Goal: Information Seeking & Learning: Learn about a topic

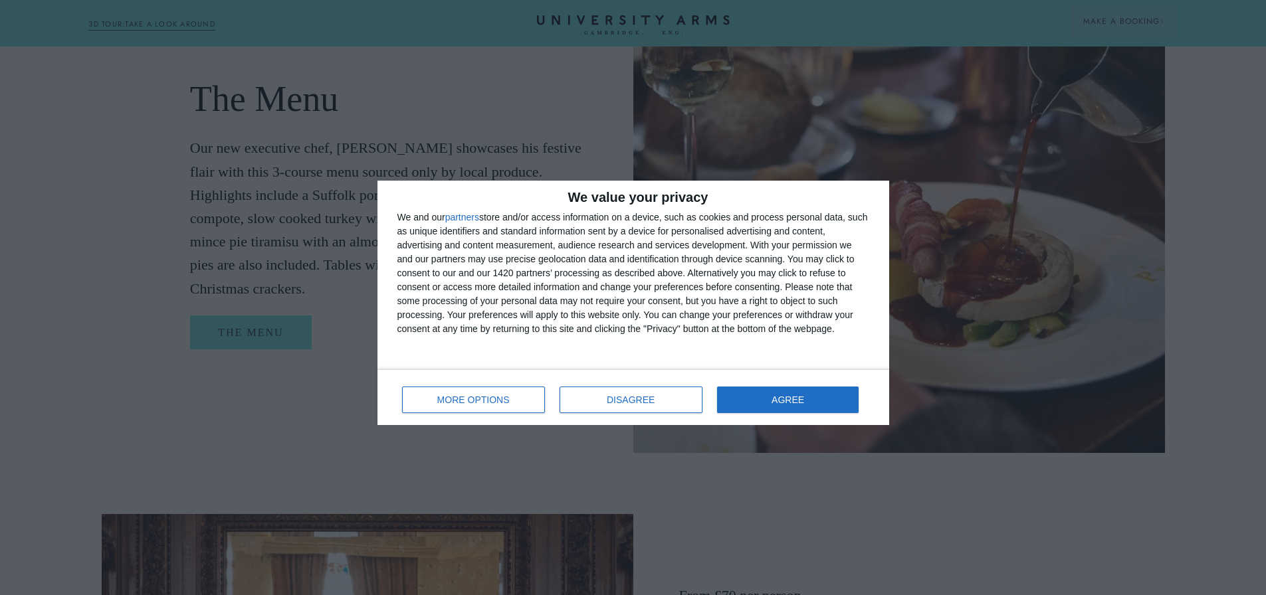
scroll to position [1196, 0]
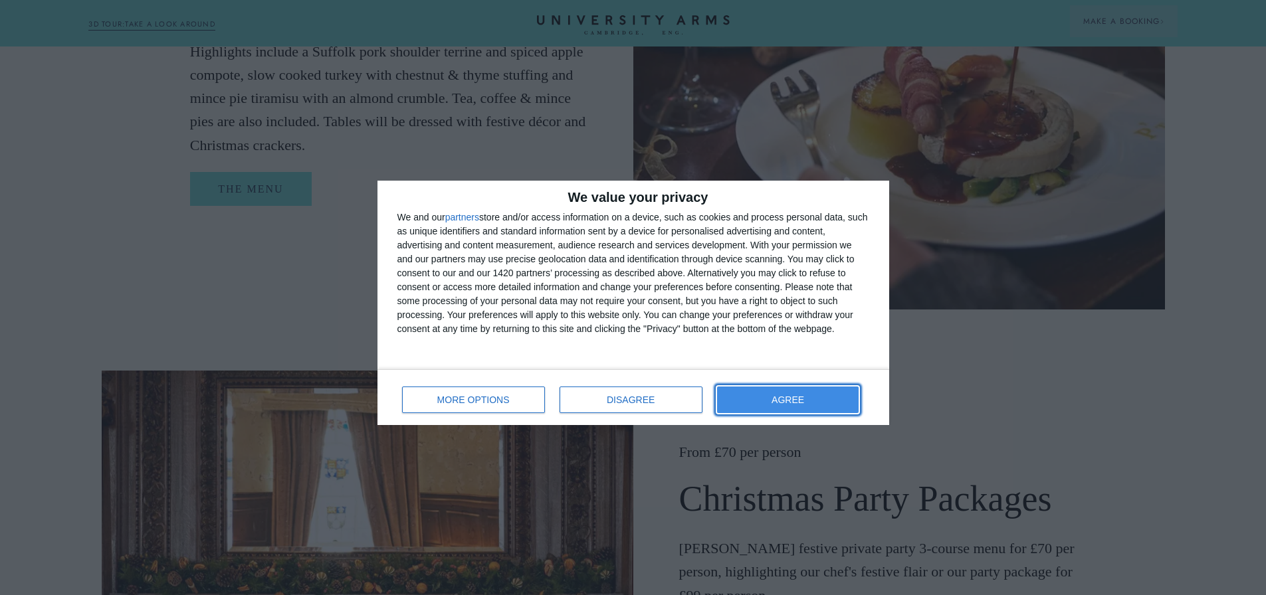
click at [747, 391] on button "AGREE" at bounding box center [788, 400] width 142 height 27
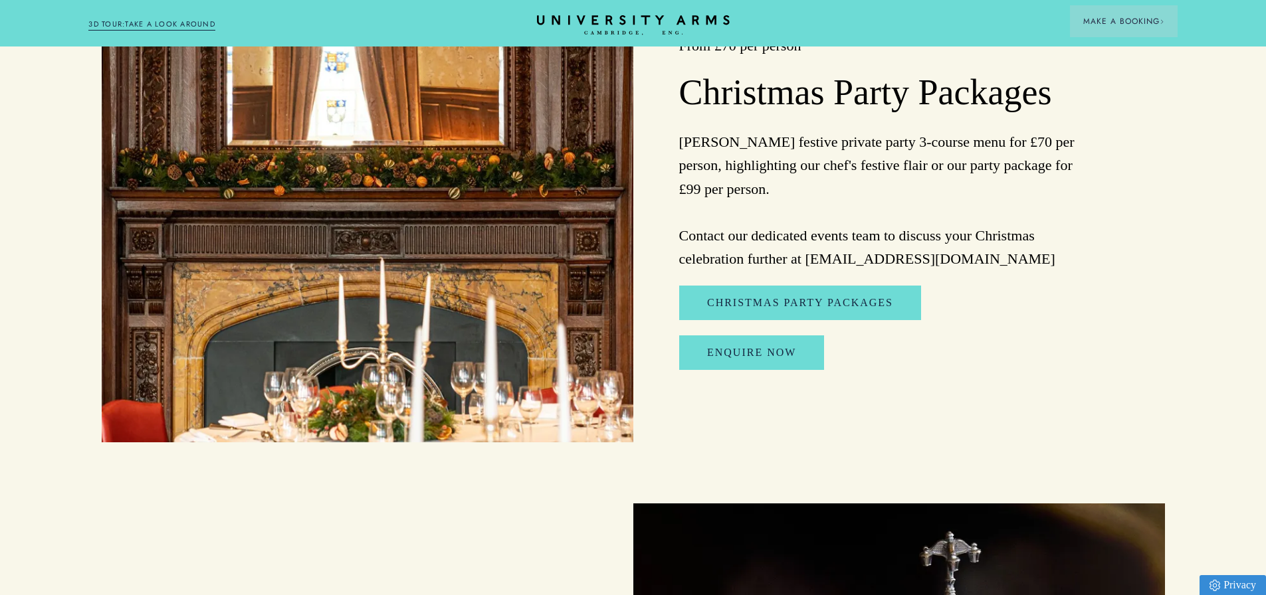
scroll to position [1728, 0]
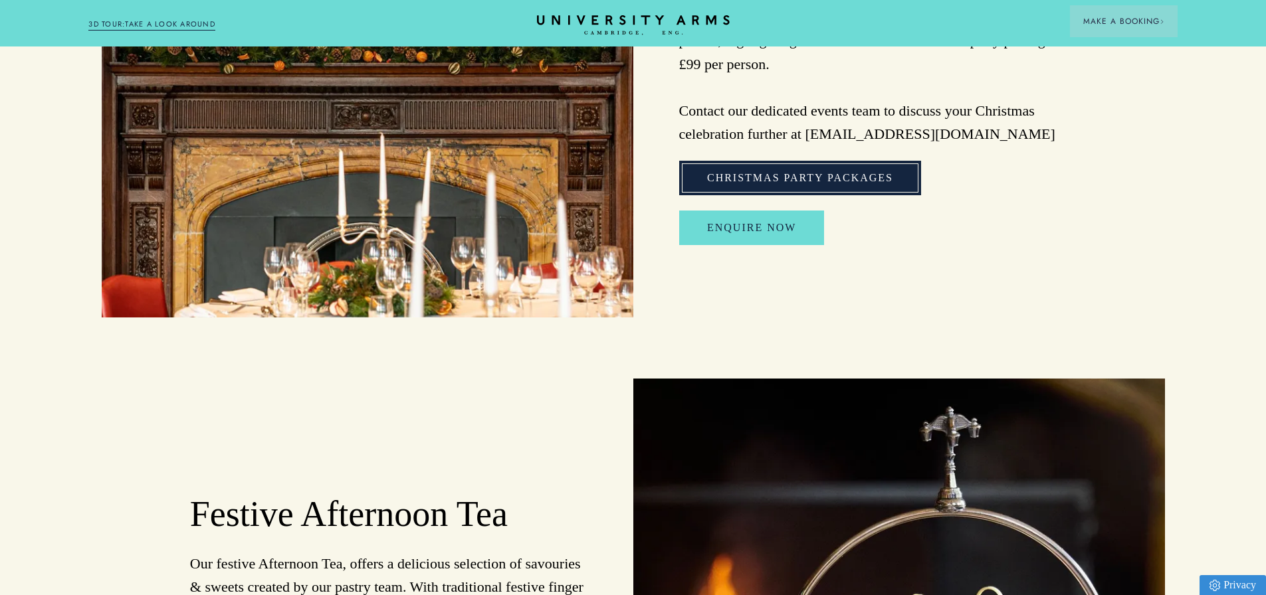
click at [787, 182] on link "Christmas Party Packages" at bounding box center [800, 178] width 242 height 35
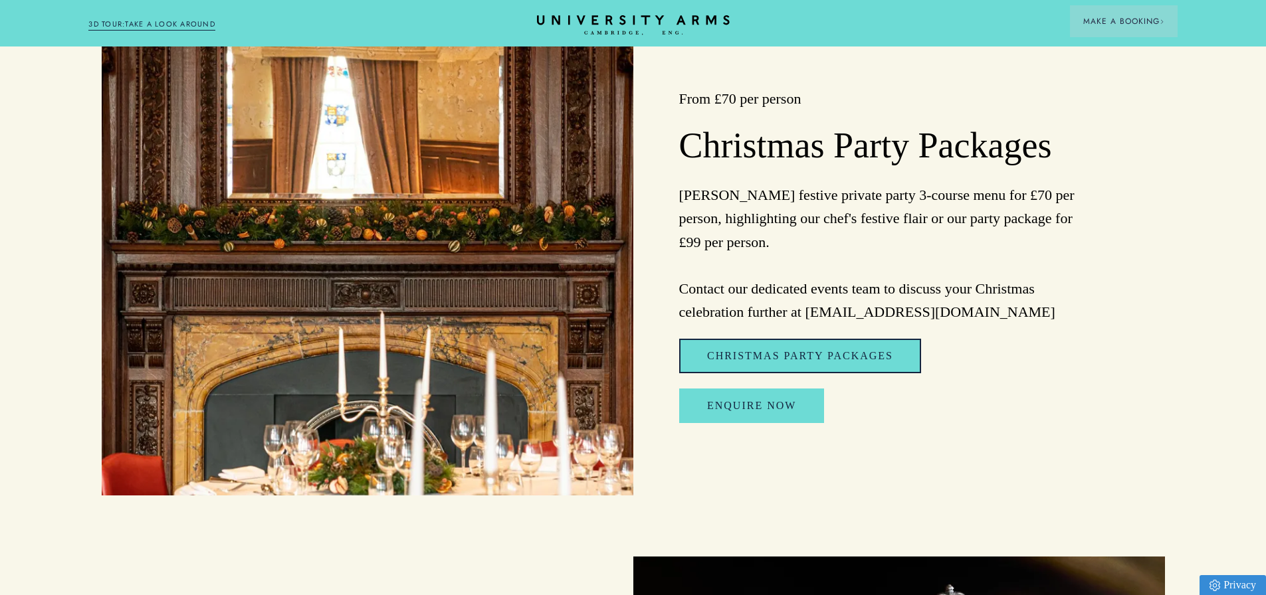
scroll to position [1528, 0]
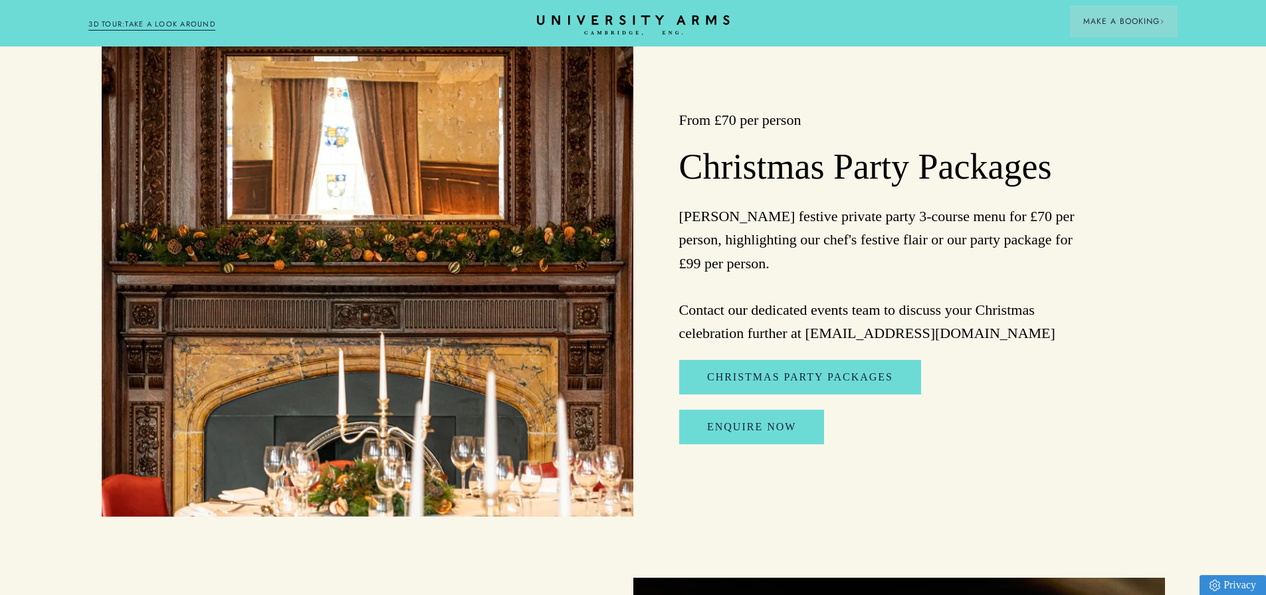
click at [826, 276] on p "Enjoy Parker's festive private party 3-course menu for £70 per person, highligh…" at bounding box center [877, 275] width 397 height 140
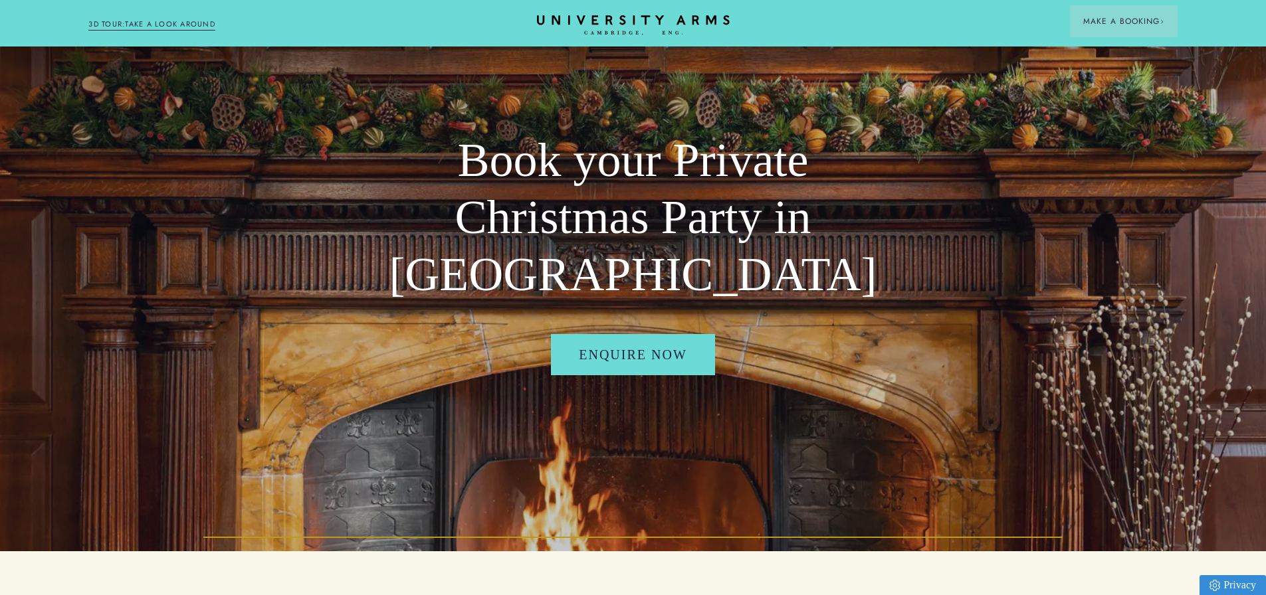
scroll to position [0, 0]
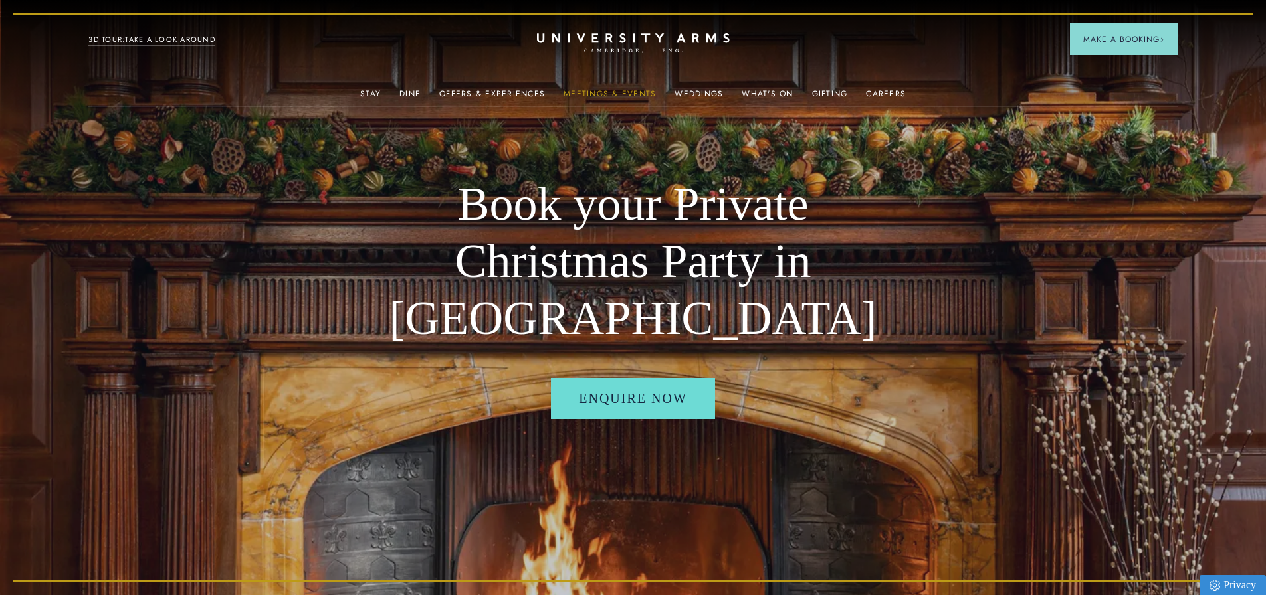
click at [601, 89] on link "Meetings & Events" at bounding box center [610, 97] width 92 height 17
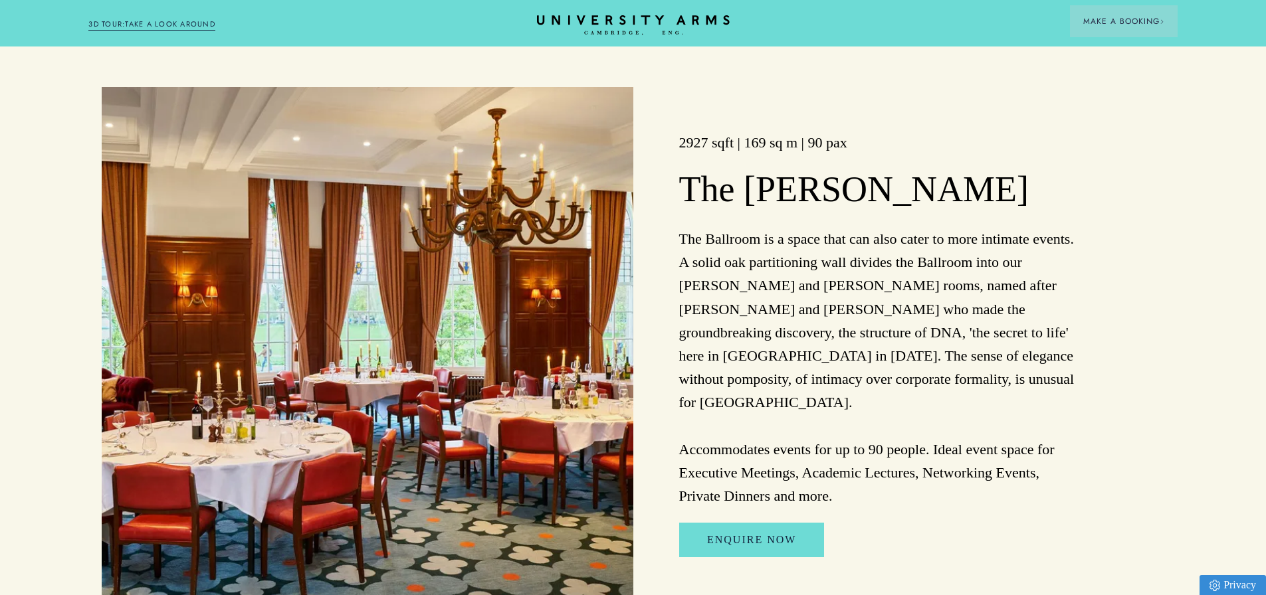
scroll to position [1728, 0]
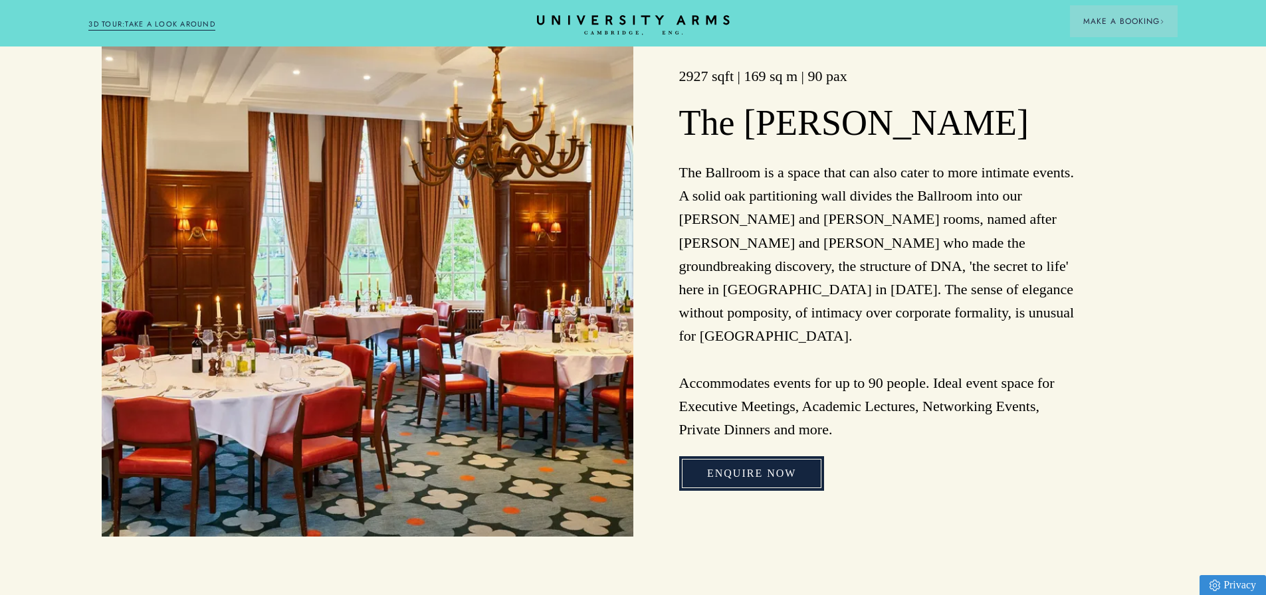
click at [763, 457] on link "Enquire Now" at bounding box center [751, 474] width 145 height 35
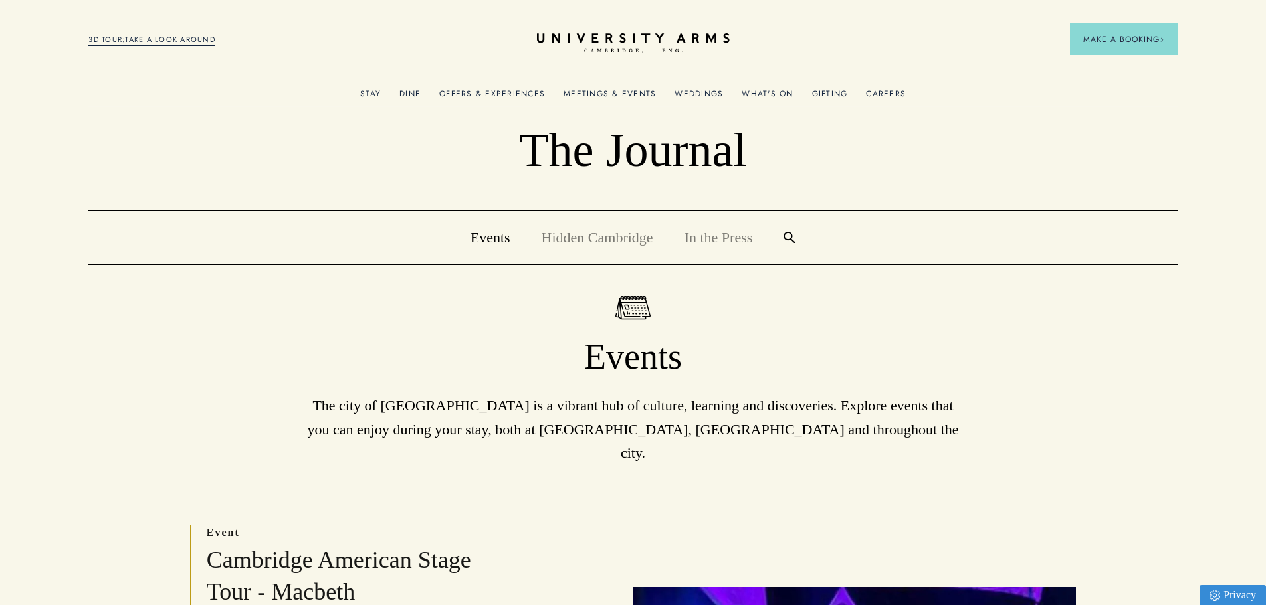
click at [574, 237] on link "Hidden Cambridge" at bounding box center [598, 237] width 112 height 17
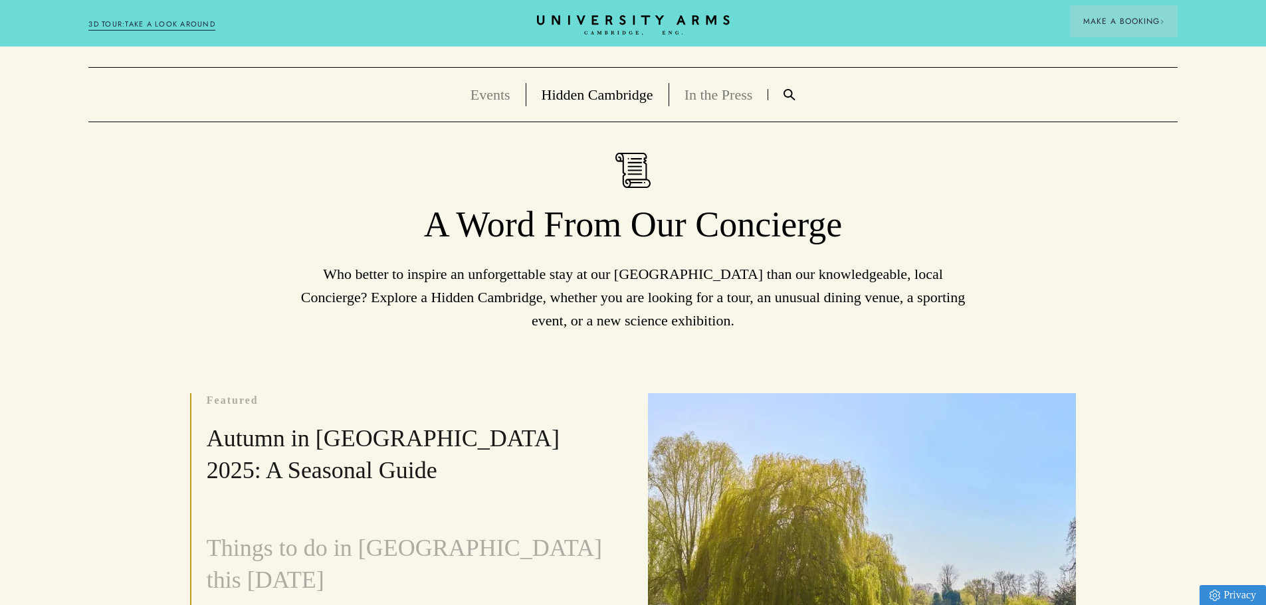
scroll to position [133, 0]
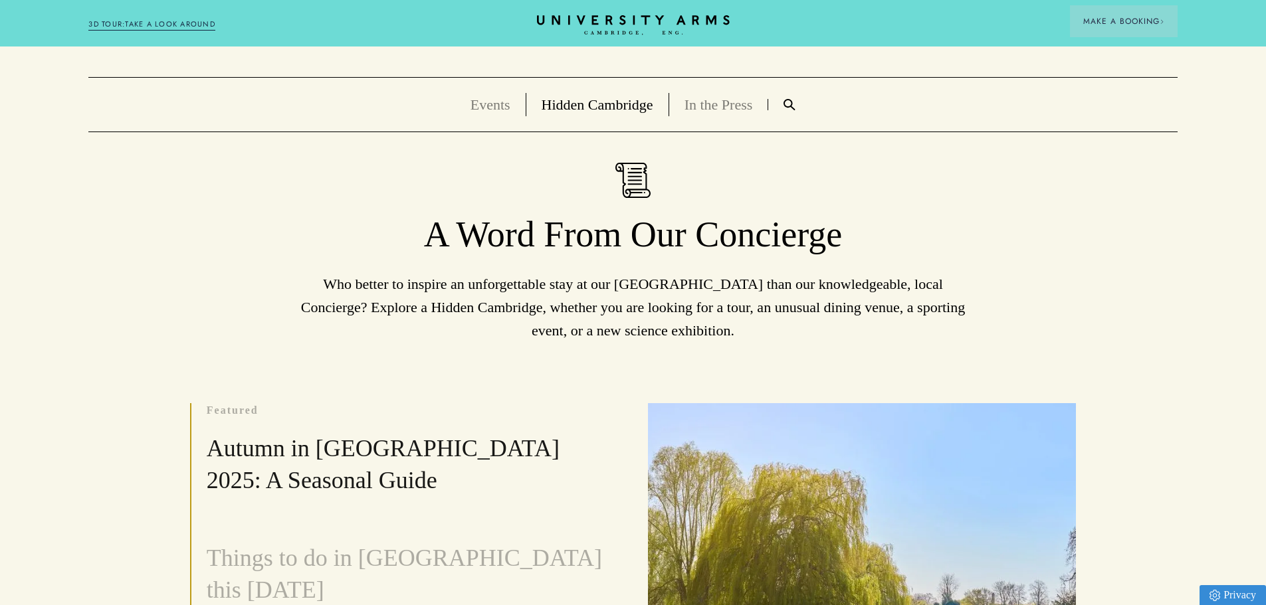
click at [496, 104] on link "Events" at bounding box center [490, 104] width 40 height 17
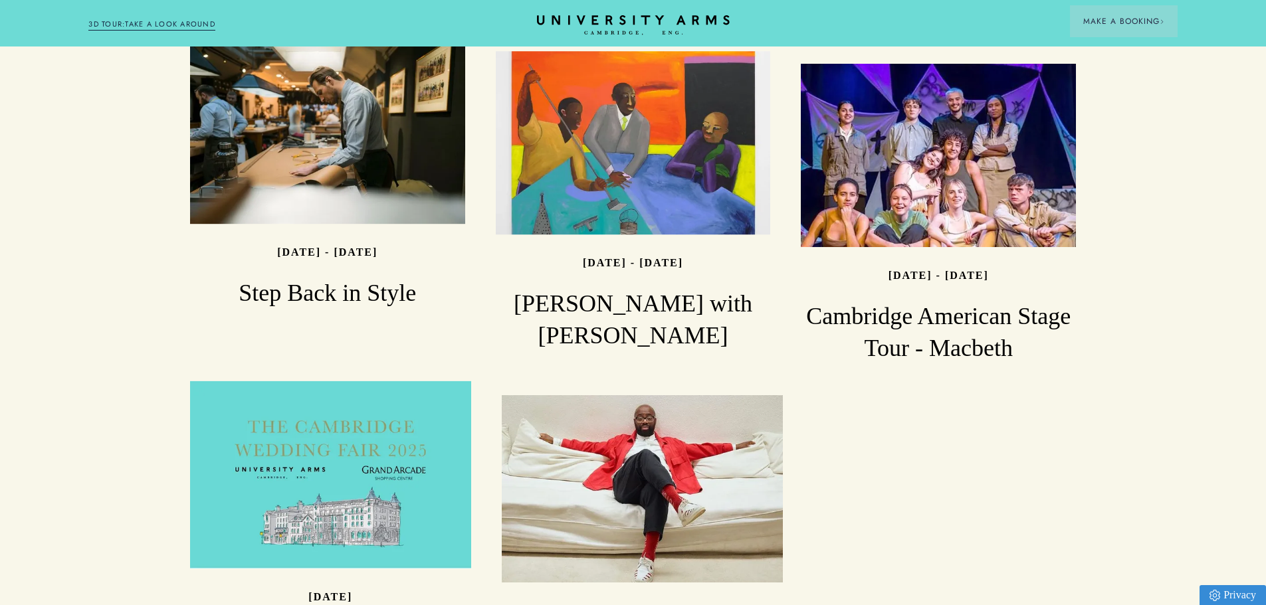
scroll to position [1595, 0]
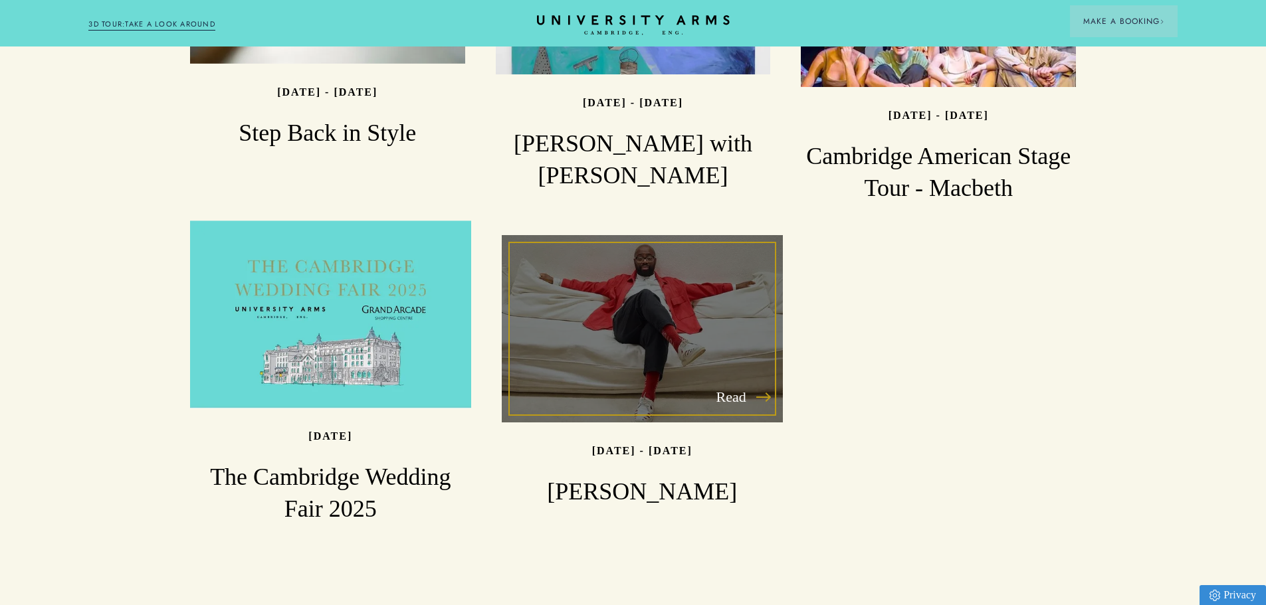
click at [683, 301] on div "Read" at bounding box center [642, 328] width 281 height 187
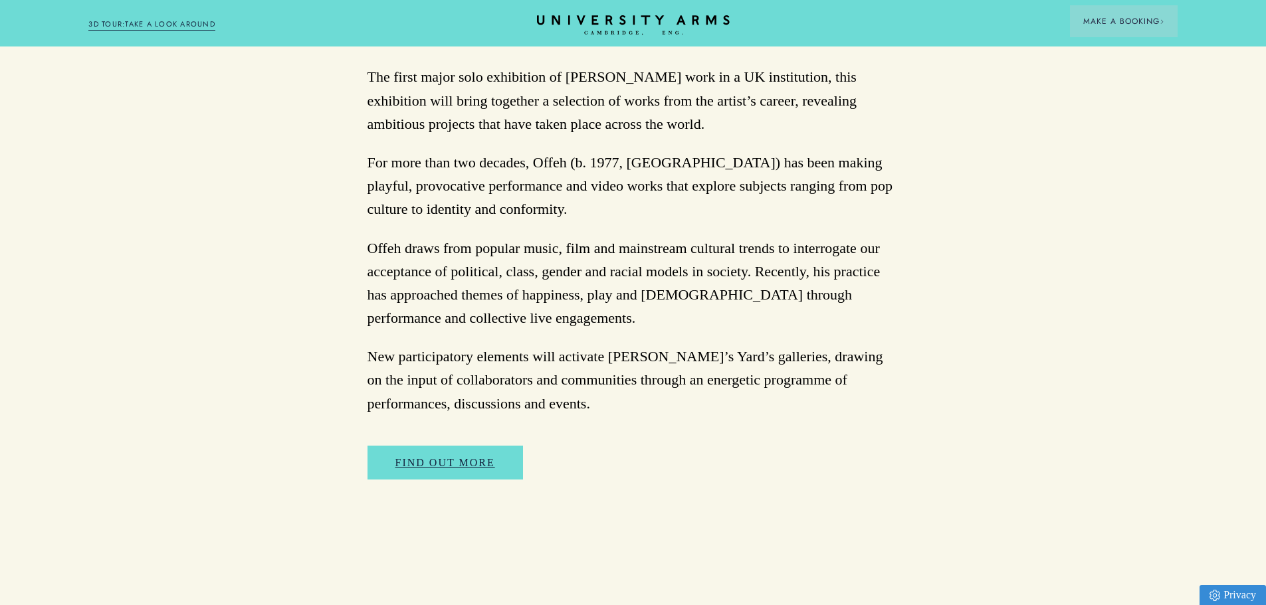
scroll to position [930, 0]
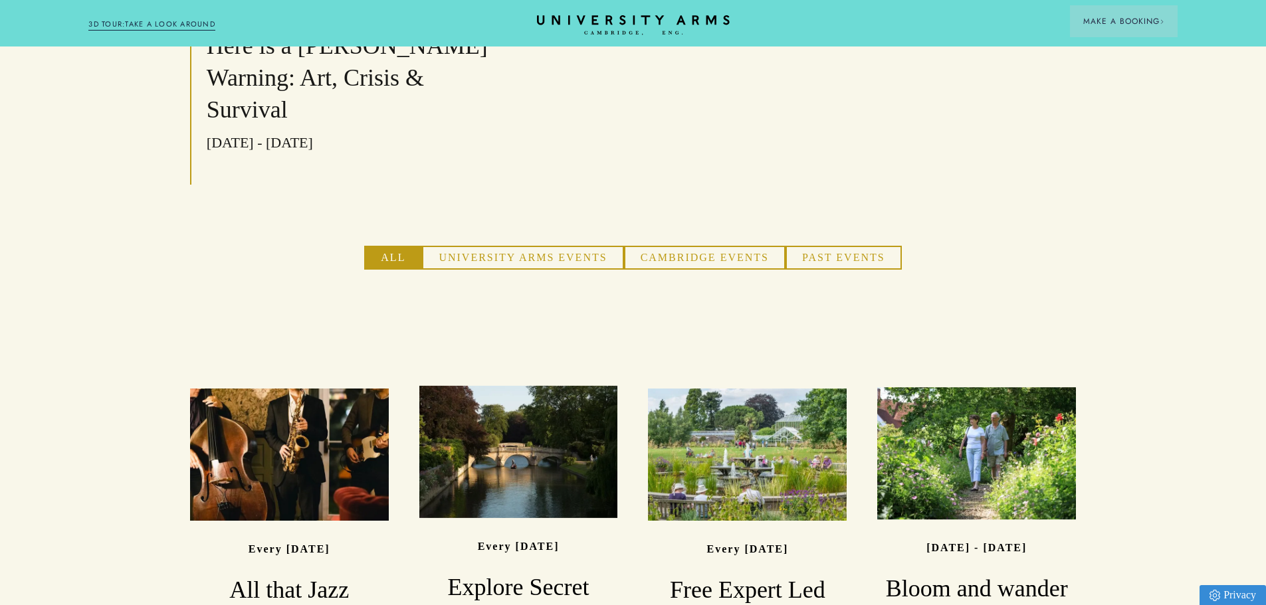
scroll to position [399, 0]
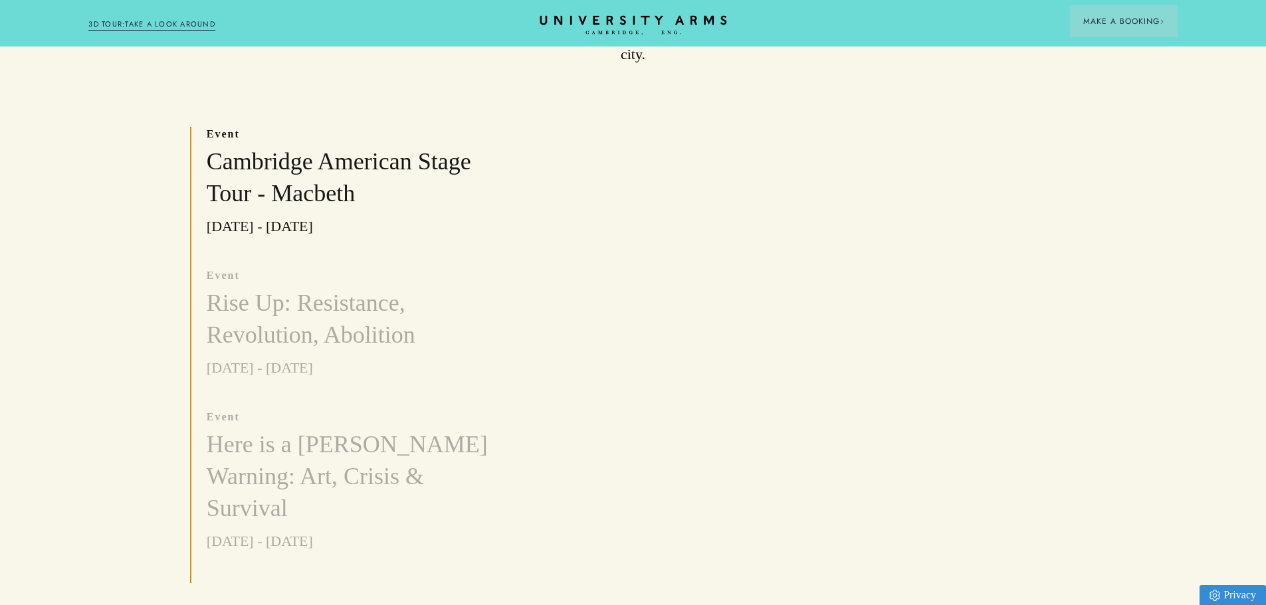
click at [563, 19] on icon "CAMBRIDGE’S LEADING LUXURY HOTEL SINCE [DATE]" at bounding box center [633, 25] width 187 height 20
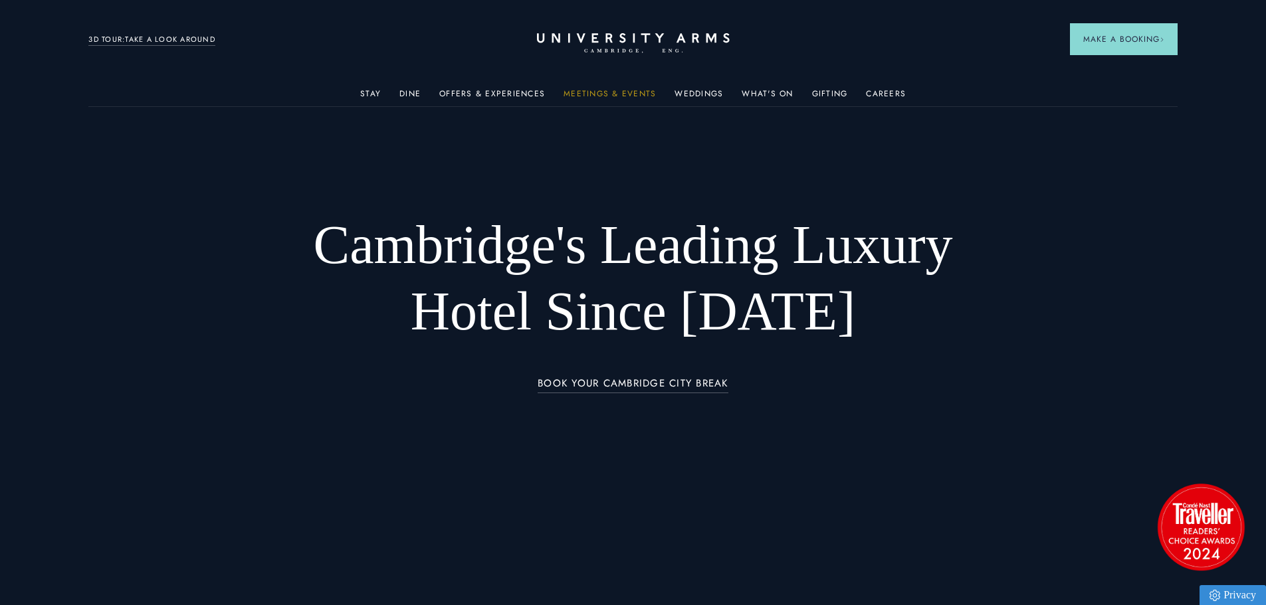
click at [627, 98] on link "Meetings & Events" at bounding box center [610, 97] width 92 height 17
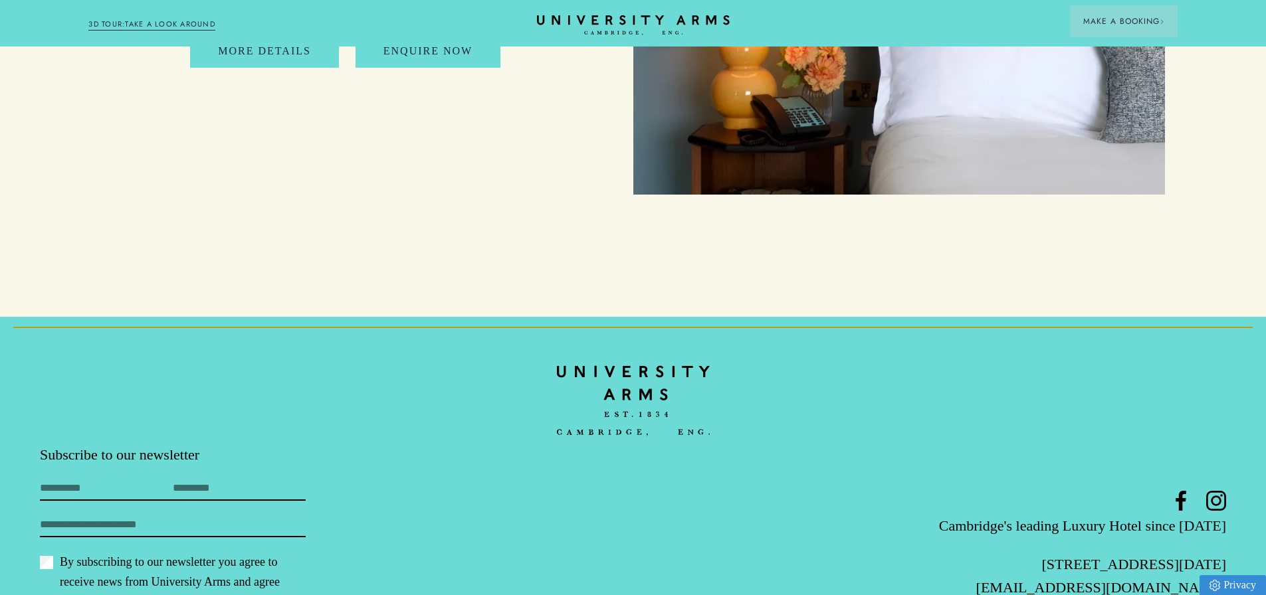
scroll to position [6513, 0]
